Goal: Task Accomplishment & Management: Complete application form

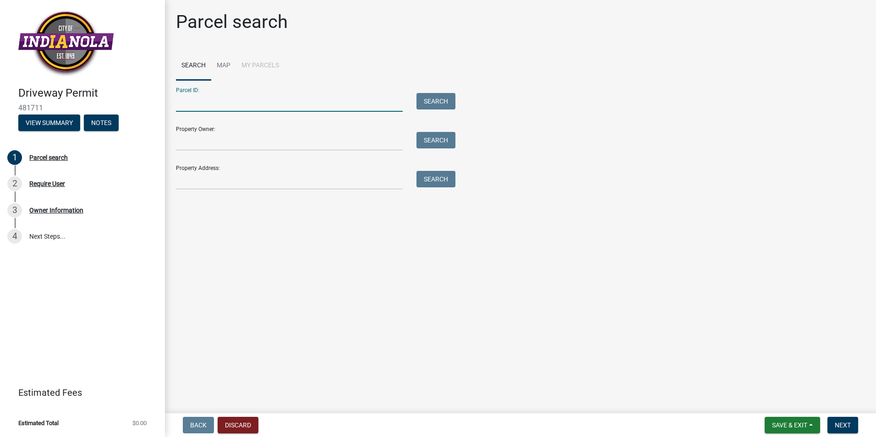
click at [192, 107] on input "Parcel ID:" at bounding box center [289, 102] width 227 height 19
click at [427, 101] on button "Search" at bounding box center [435, 101] width 39 height 16
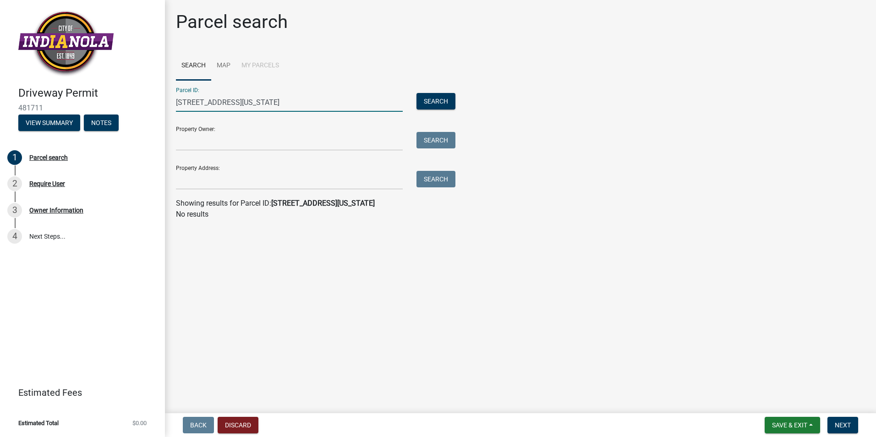
click at [286, 99] on input "[STREET_ADDRESS][US_STATE]" at bounding box center [289, 102] width 227 height 19
click at [425, 99] on button "Search" at bounding box center [435, 101] width 39 height 16
click at [251, 104] on input "807 summit place" at bounding box center [289, 102] width 227 height 19
click at [265, 98] on input "807 summit place" at bounding box center [289, 102] width 227 height 19
type input "8"
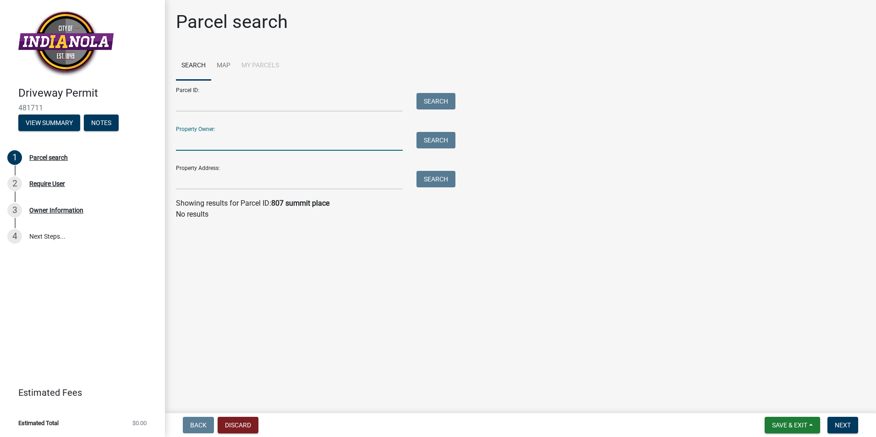
click at [230, 143] on input "Property Owner:" at bounding box center [289, 141] width 227 height 19
type input "[PERSON_NAME]"
click at [424, 142] on button "Search" at bounding box center [435, 140] width 39 height 16
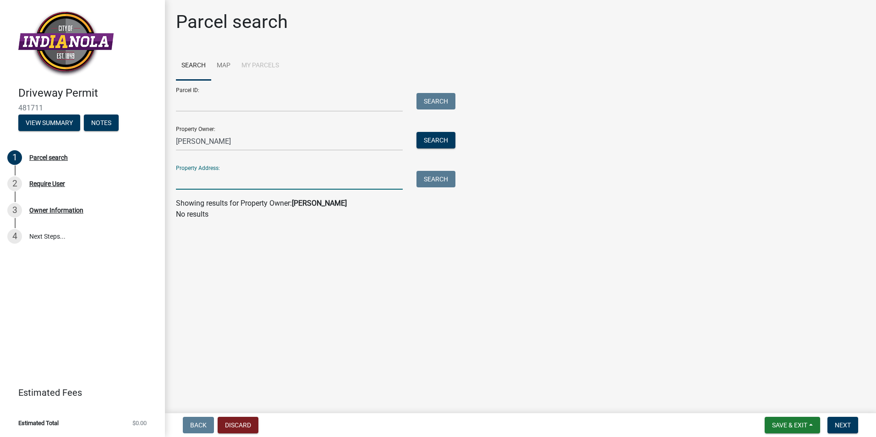
click at [288, 188] on input "Property Address:" at bounding box center [289, 180] width 227 height 19
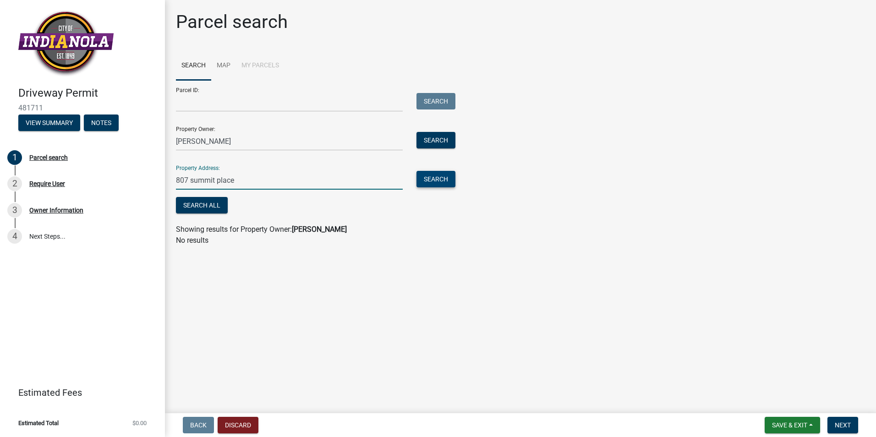
type input "807 summit place"
click at [428, 177] on button "Search" at bounding box center [435, 179] width 39 height 16
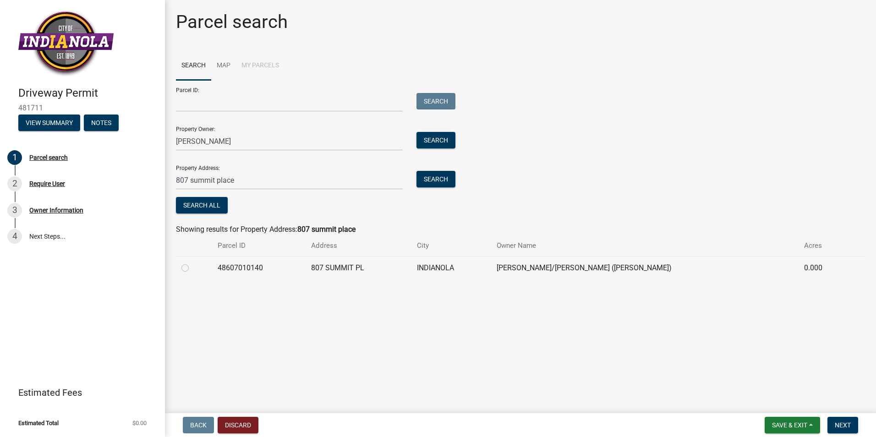
click at [192, 263] on label at bounding box center [192, 263] width 0 height 0
click at [192, 268] on input "radio" at bounding box center [195, 266] width 6 height 6
radio input "true"
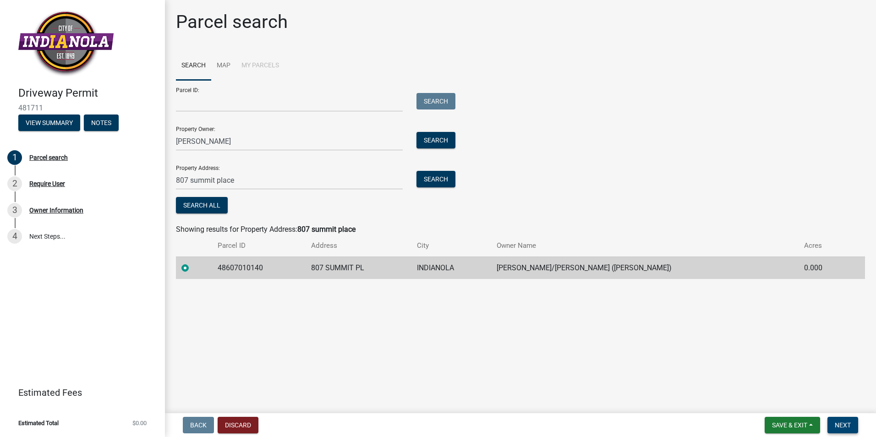
click at [843, 427] on span "Next" at bounding box center [843, 425] width 16 height 7
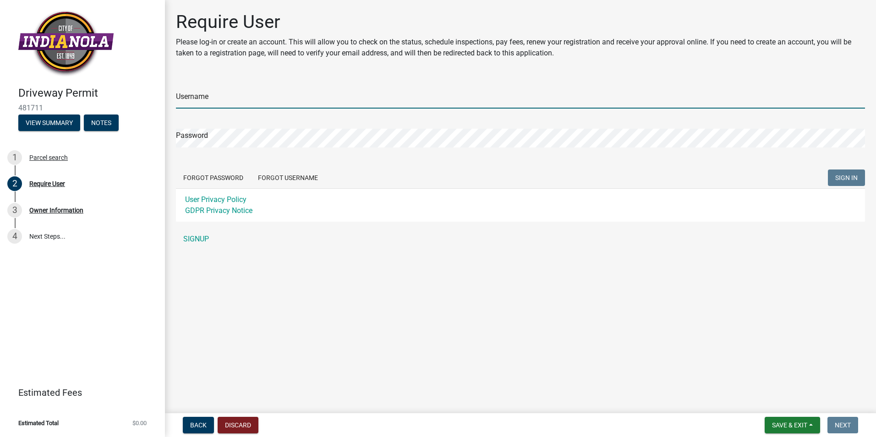
type input "handy1"
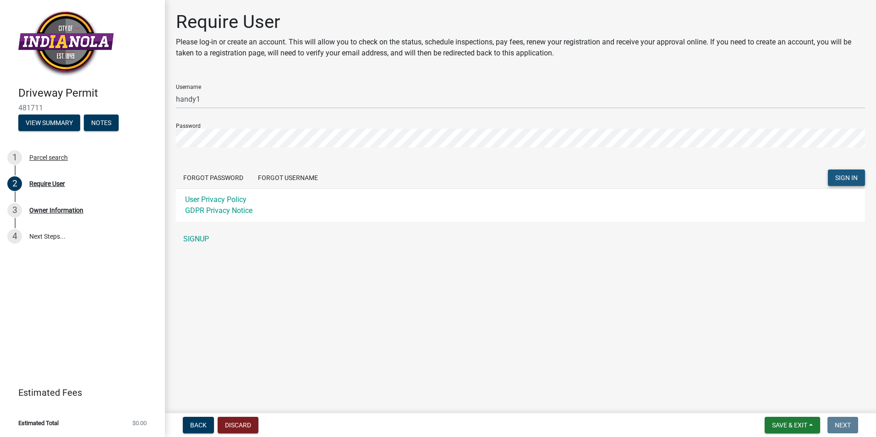
click at [855, 174] on span "SIGN IN" at bounding box center [846, 177] width 22 height 7
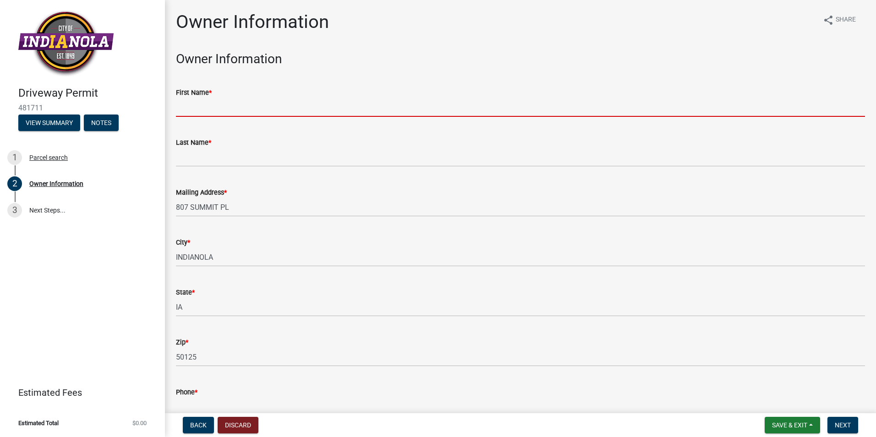
click at [229, 109] on input "First Name *" at bounding box center [520, 107] width 689 height 19
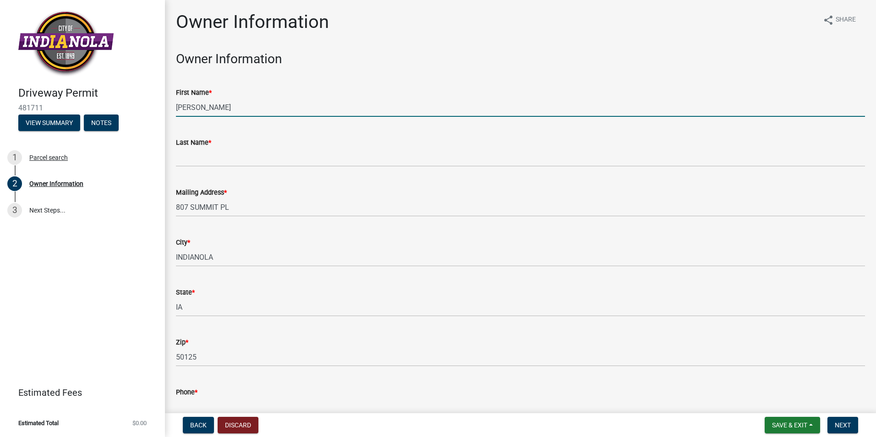
type input "[PERSON_NAME]"
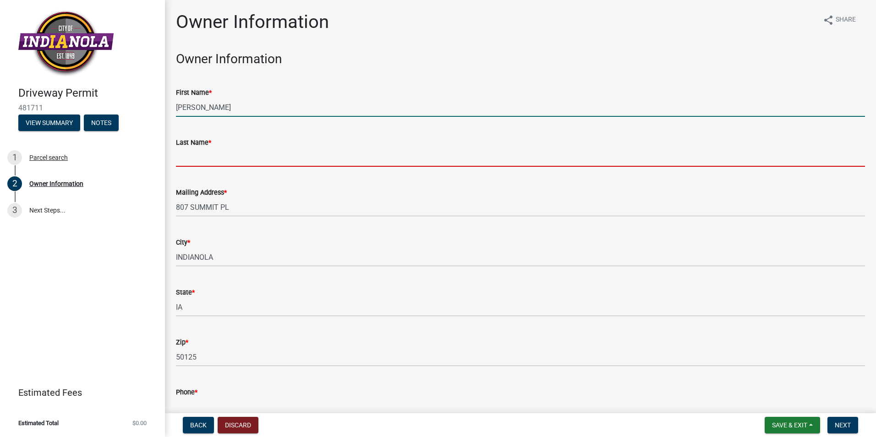
click at [192, 162] on input "Last Name *" at bounding box center [520, 157] width 689 height 19
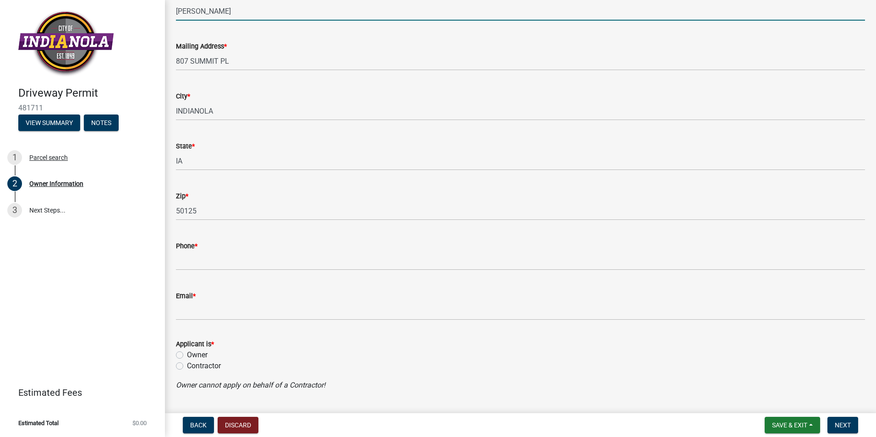
scroll to position [170, 0]
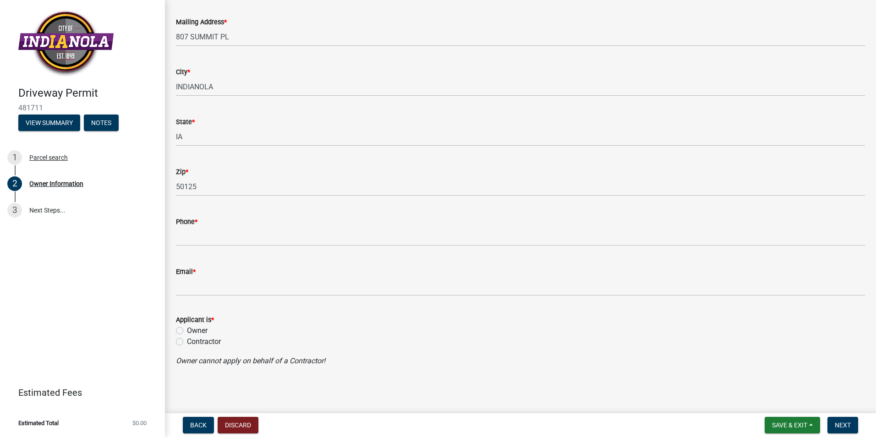
type input "[PERSON_NAME]"
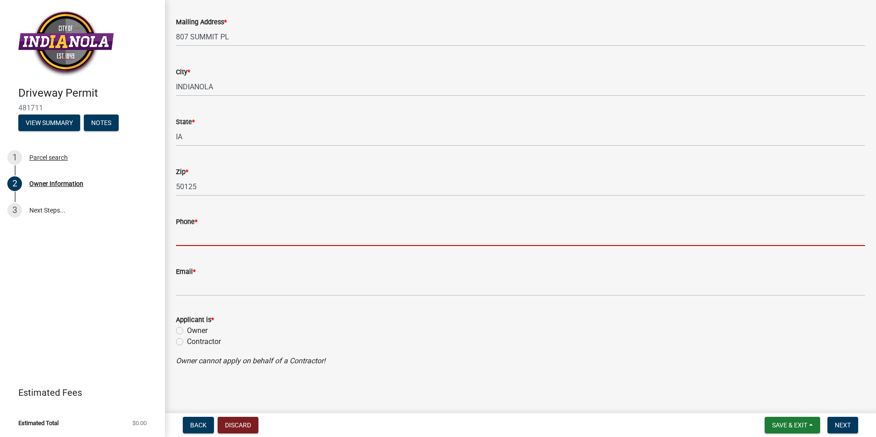
click at [217, 238] on input "Phone *" at bounding box center [520, 236] width 689 height 19
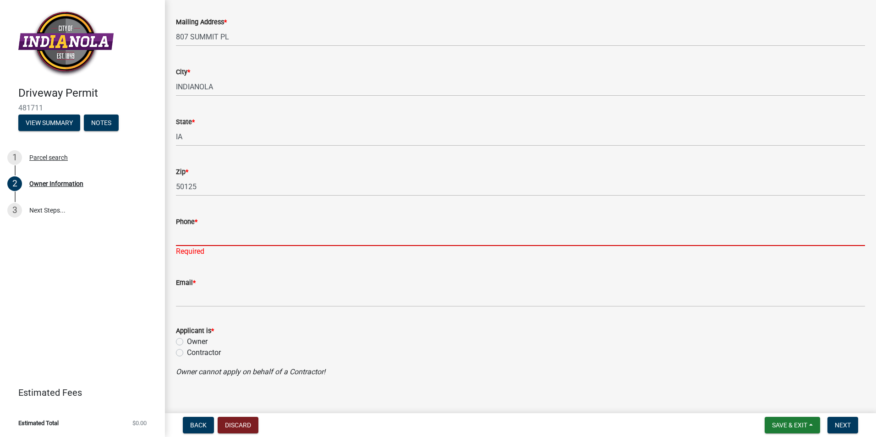
click at [214, 237] on input "Phone *" at bounding box center [520, 236] width 689 height 19
paste input "[PHONE_NUMBER]"
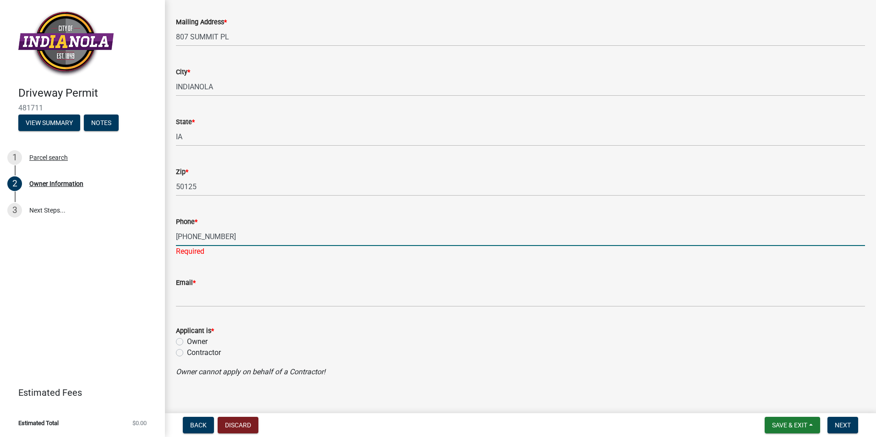
type input "[PHONE_NUMBER]"
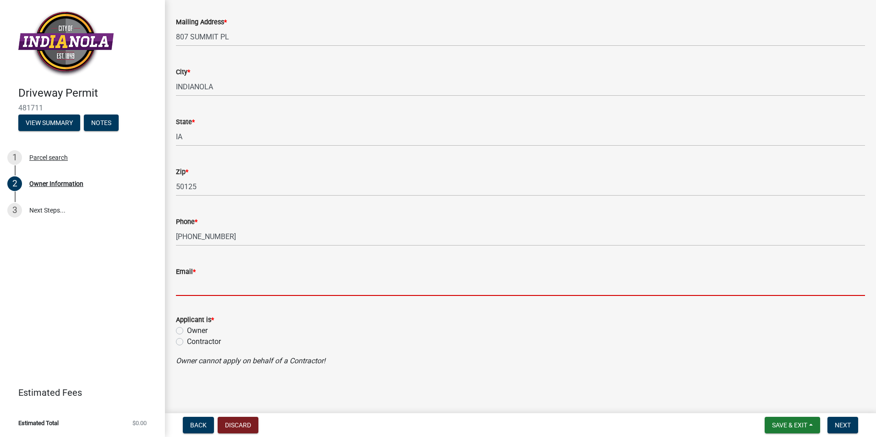
click at [206, 286] on input "Email *" at bounding box center [520, 286] width 689 height 19
paste input "[EMAIL_ADDRESS][DOMAIN_NAME]"
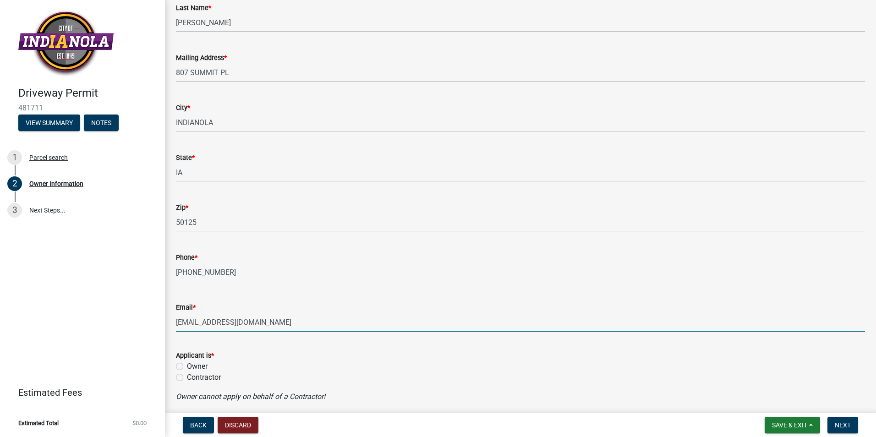
scroll to position [137, 0]
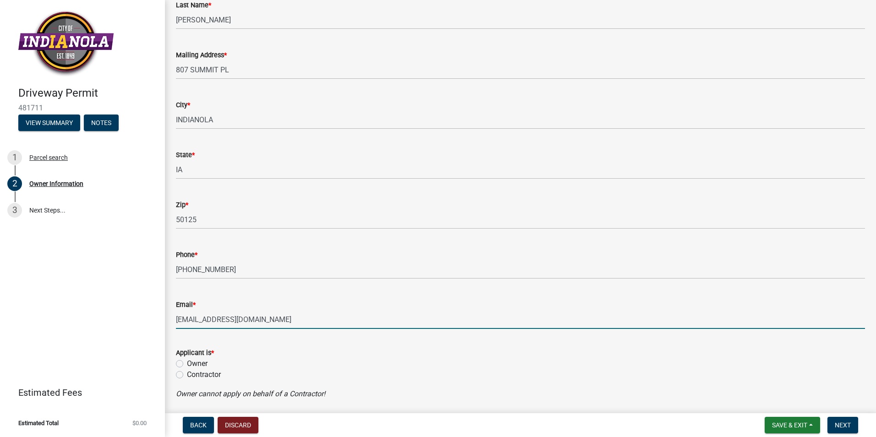
type input "[EMAIL_ADDRESS][DOMAIN_NAME]"
click at [187, 361] on label "Owner" at bounding box center [197, 363] width 21 height 11
click at [187, 361] on input "Owner" at bounding box center [190, 361] width 6 height 6
radio input "true"
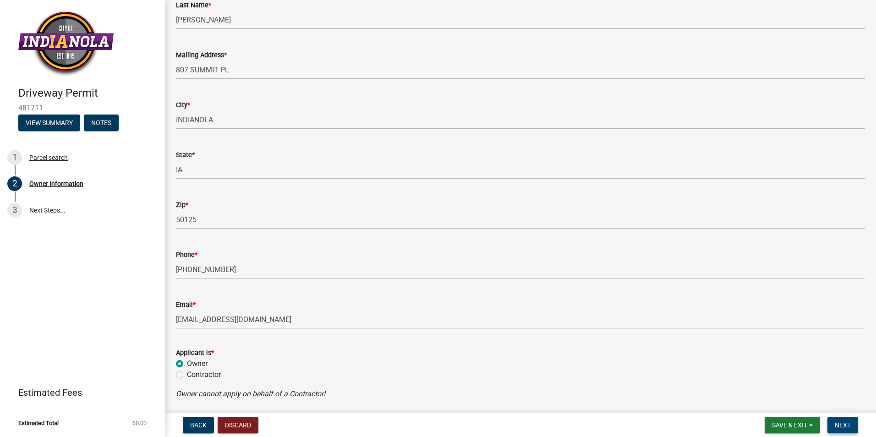
click at [838, 427] on span "Next" at bounding box center [843, 425] width 16 height 7
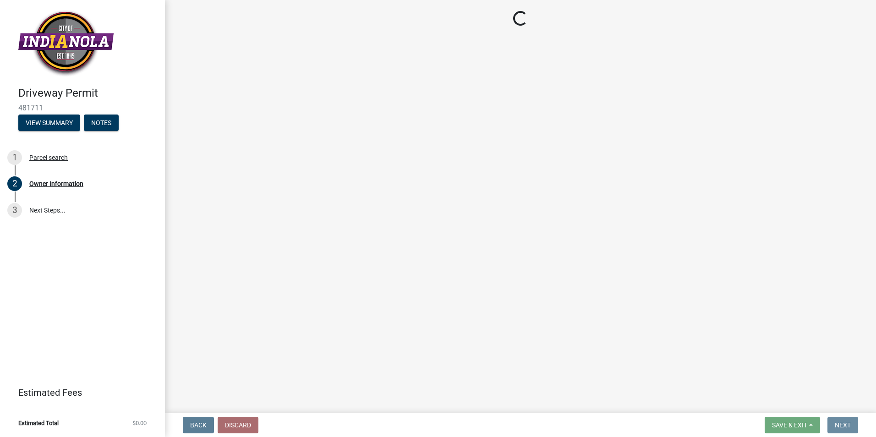
scroll to position [0, 0]
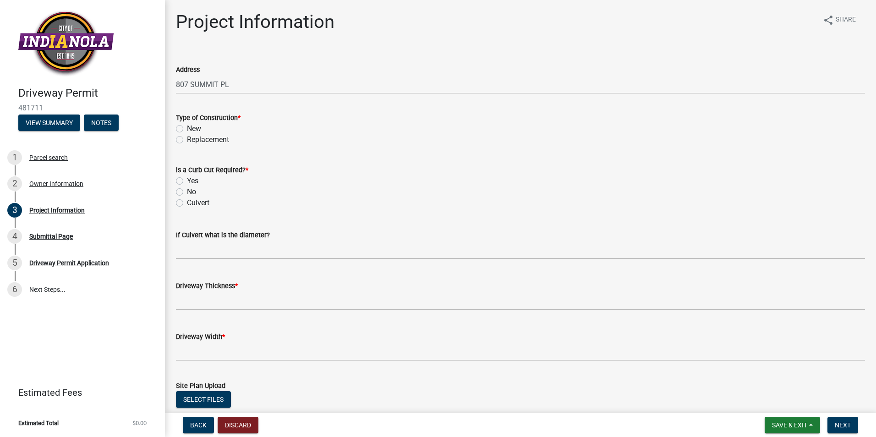
click at [187, 128] on label "New" at bounding box center [194, 128] width 14 height 11
click at [187, 128] on input "New" at bounding box center [190, 126] width 6 height 6
radio input "true"
click at [187, 141] on label "Replacement" at bounding box center [208, 139] width 42 height 11
click at [187, 140] on input "Replacement" at bounding box center [190, 137] width 6 height 6
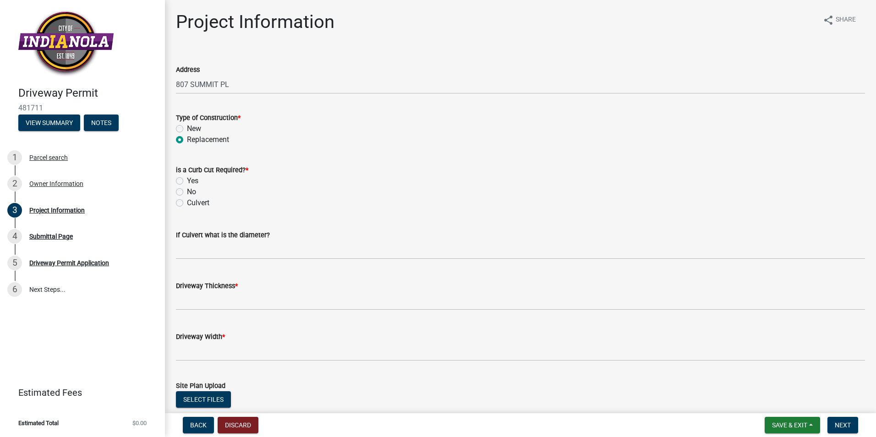
radio input "true"
click at [187, 194] on label "No" at bounding box center [191, 191] width 9 height 11
click at [187, 192] on input "No" at bounding box center [190, 189] width 6 height 6
radio input "true"
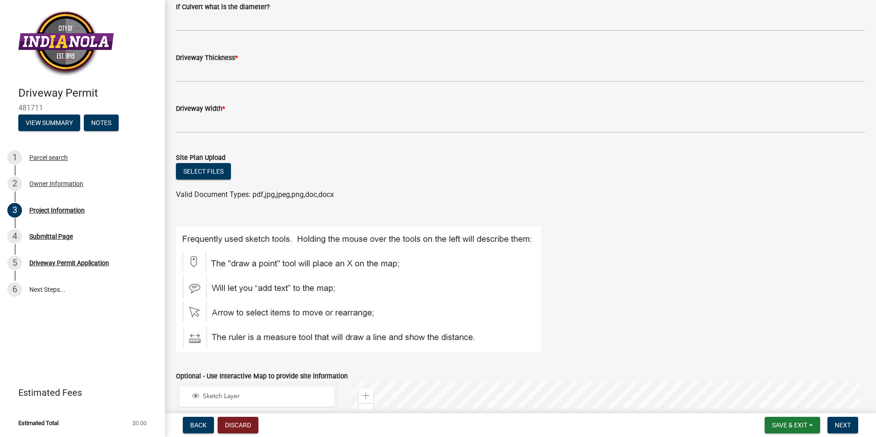
scroll to position [137, 0]
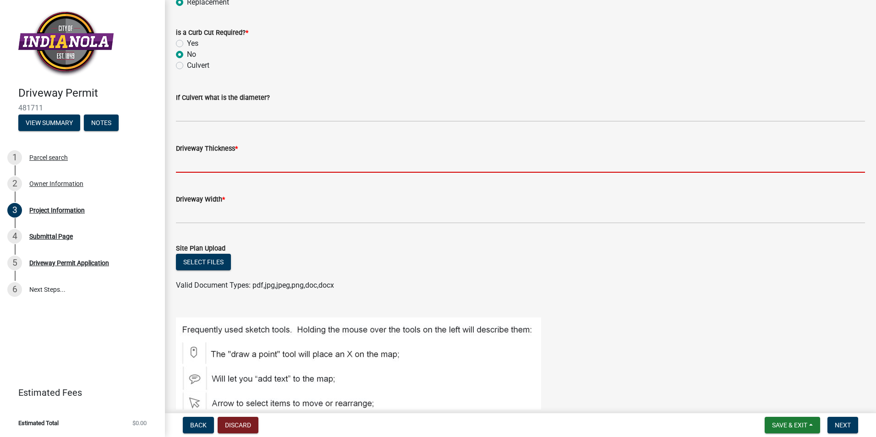
click at [228, 162] on input "text" at bounding box center [520, 163] width 689 height 19
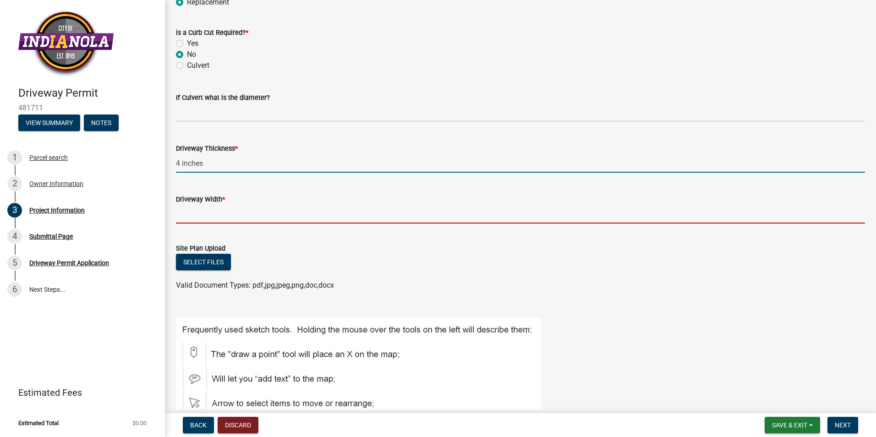
type input "4"
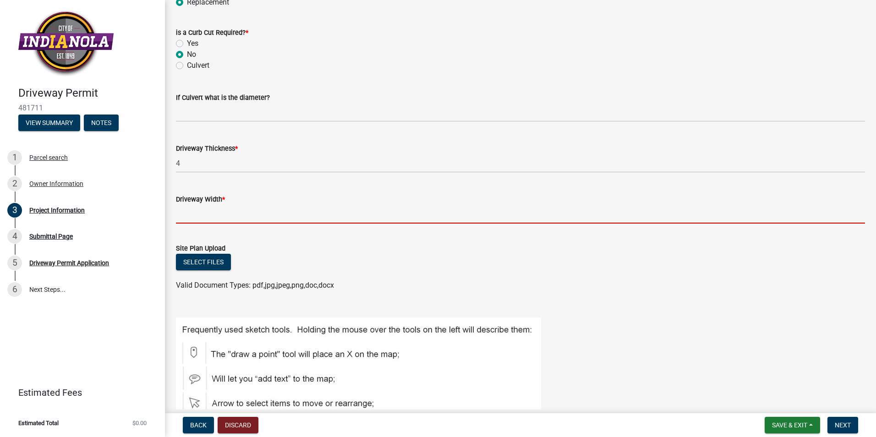
click at [207, 219] on input "text" at bounding box center [520, 214] width 689 height 19
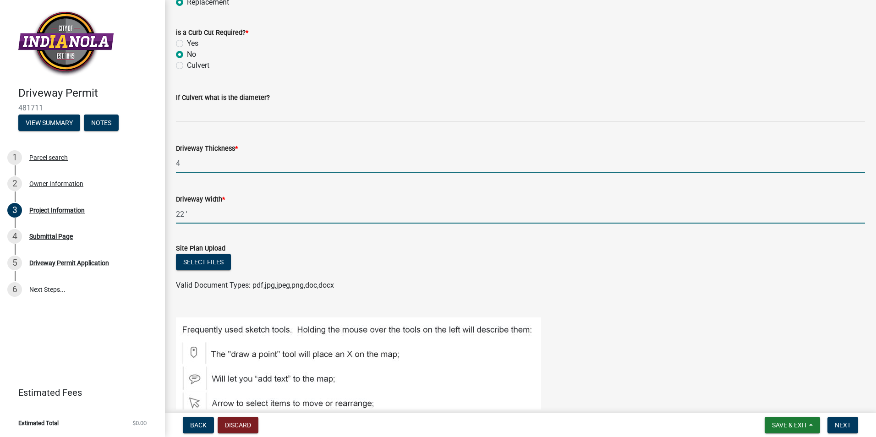
type input "22"
click at [196, 167] on input "4" at bounding box center [520, 163] width 689 height 19
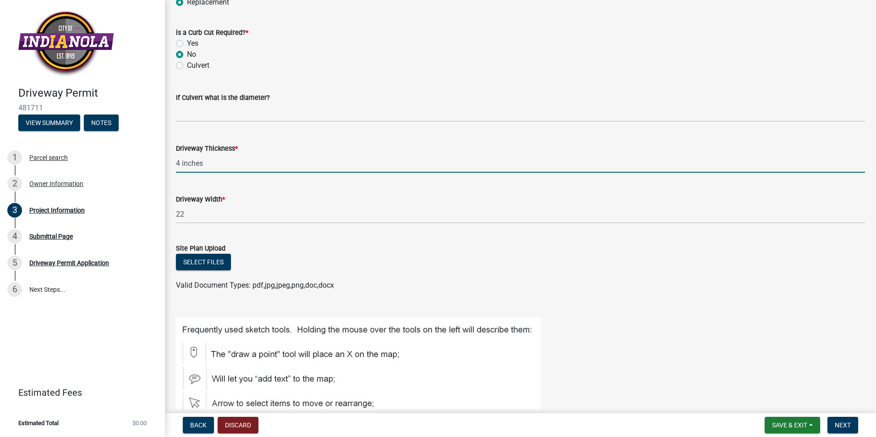
type input "4"
